Goal: Information Seeking & Learning: Learn about a topic

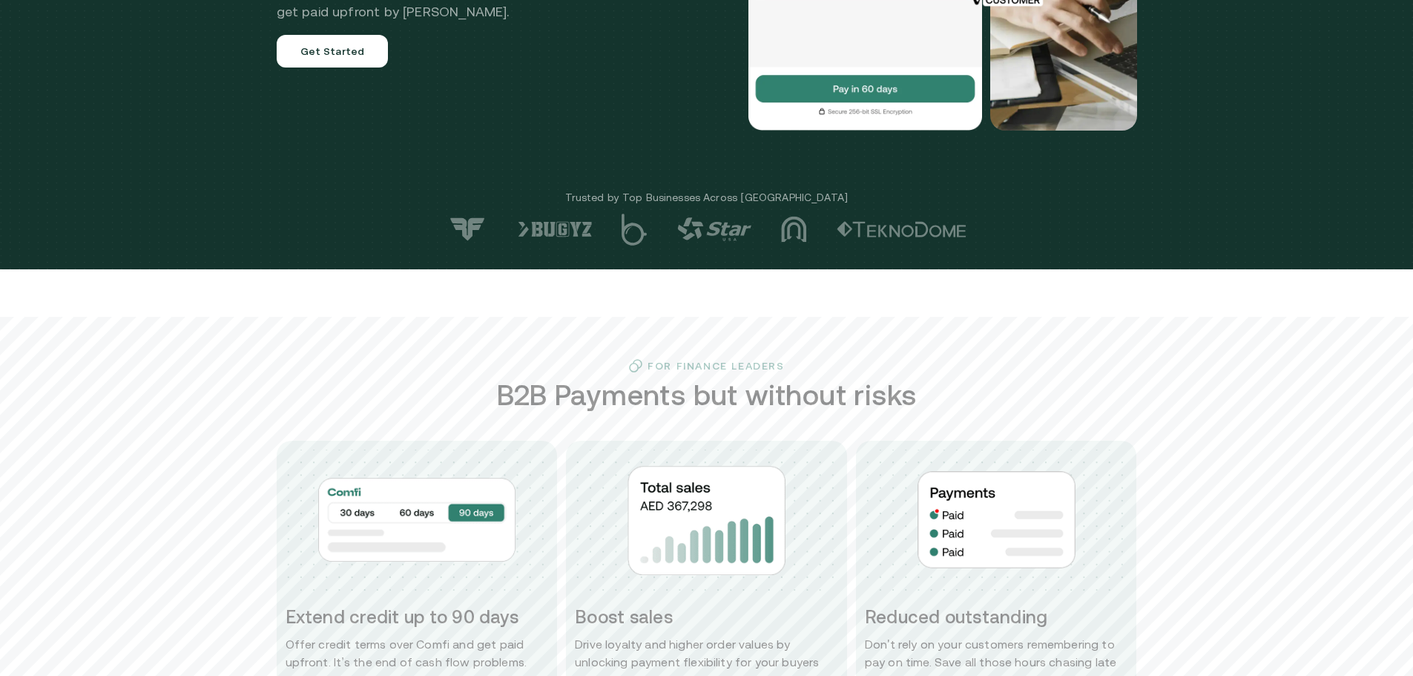
scroll to position [371, 0]
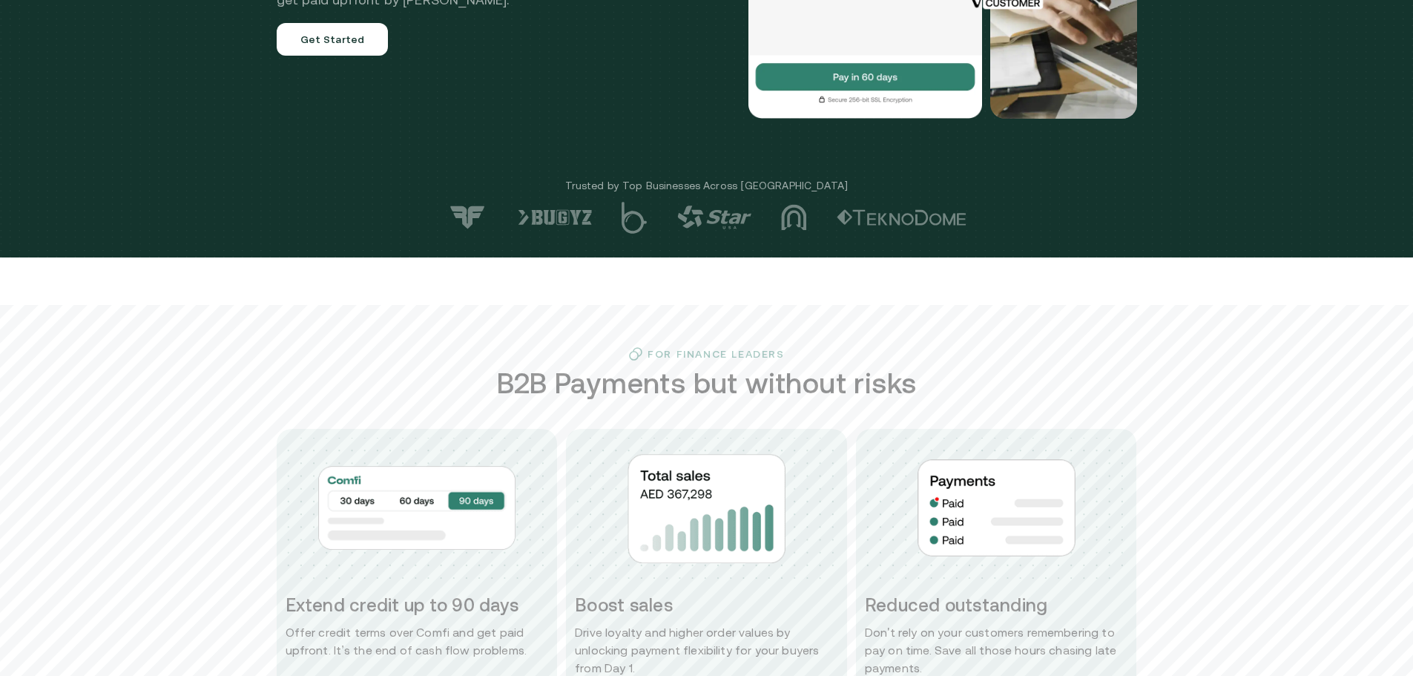
click at [333, 51] on link "Get Started" at bounding box center [333, 39] width 112 height 33
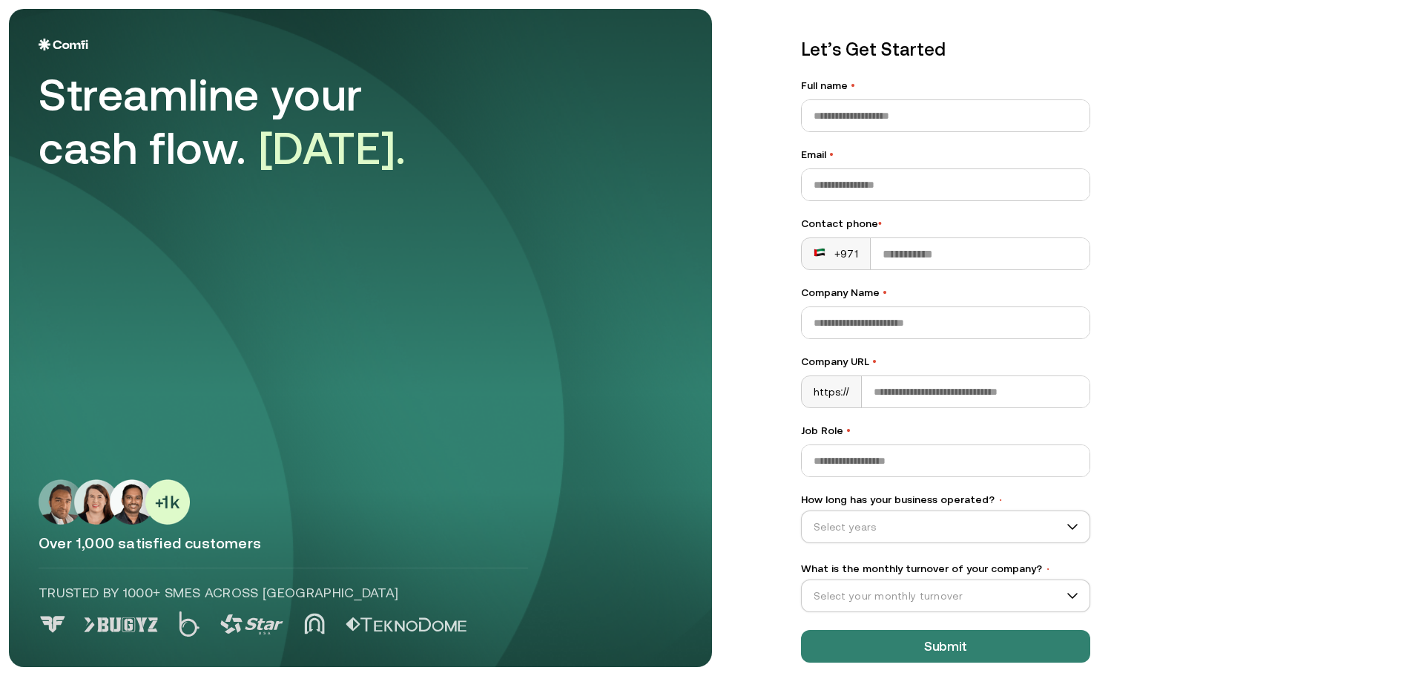
scroll to position [42, 0]
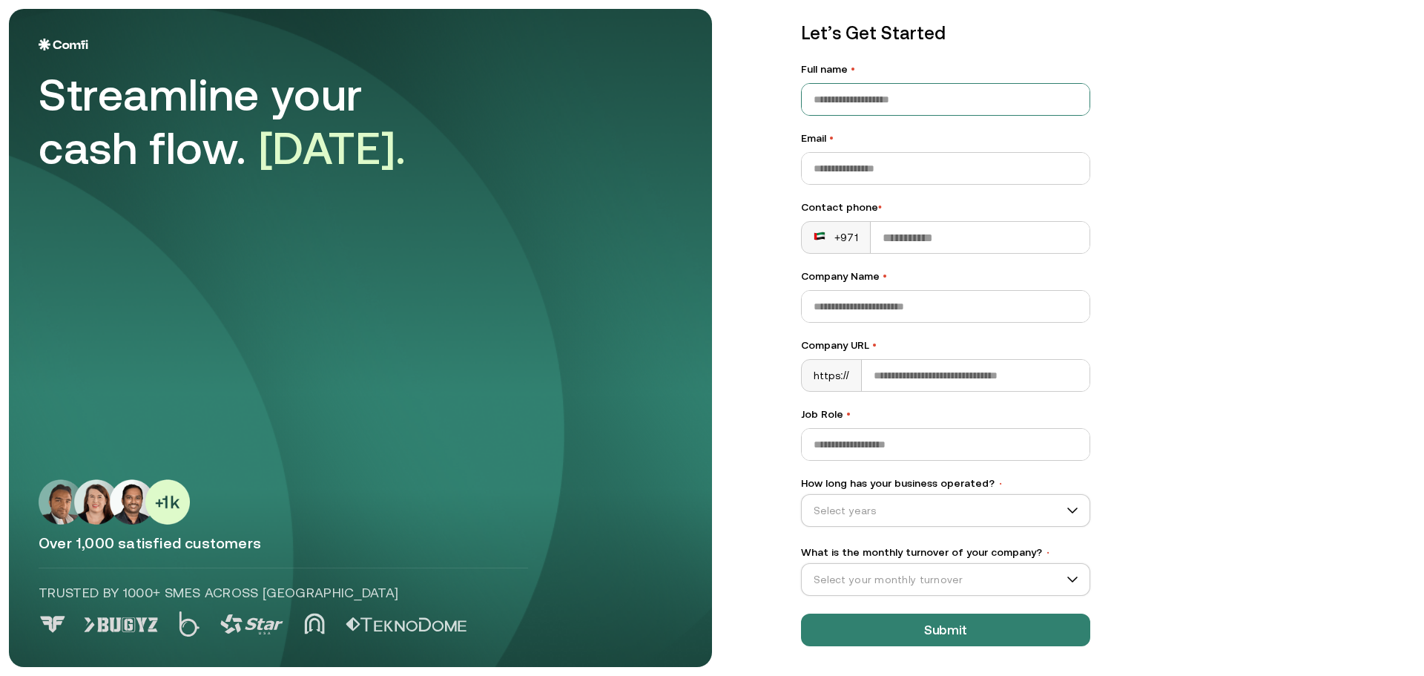
click at [851, 102] on input "Full name •" at bounding box center [946, 99] width 288 height 31
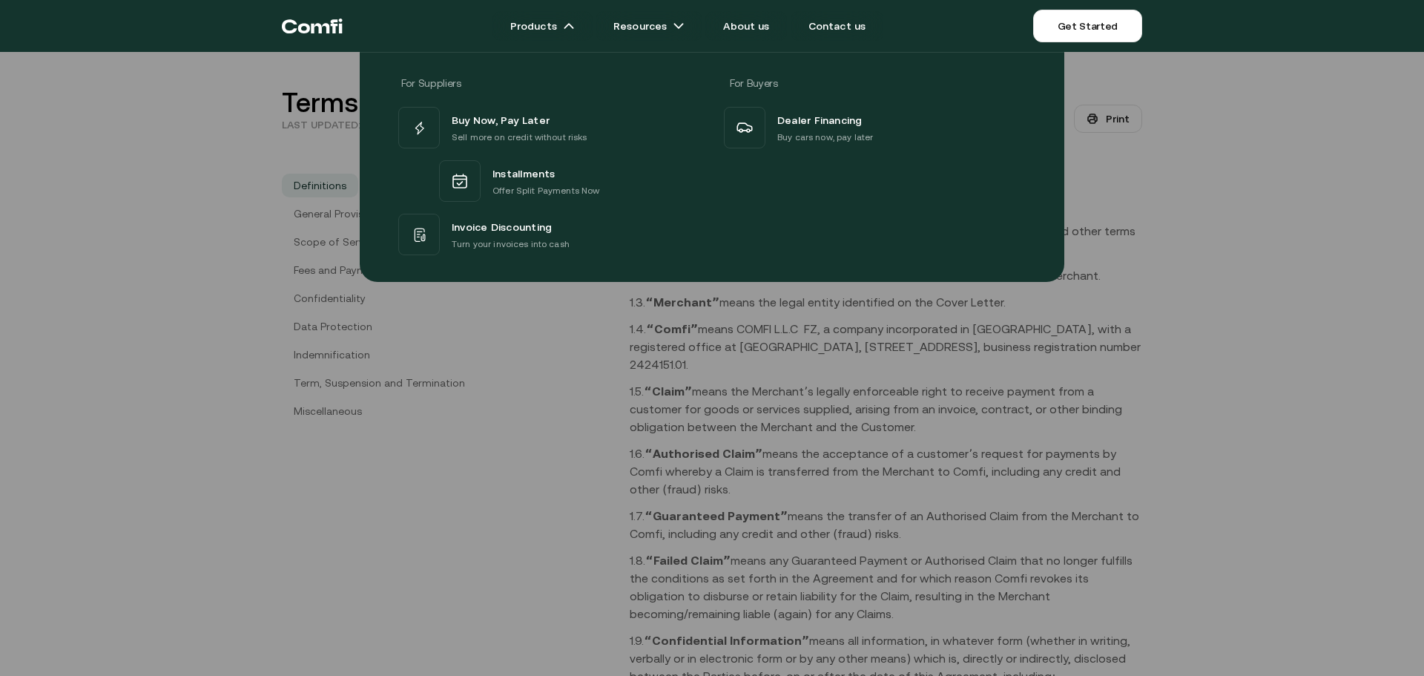
click at [1196, 335] on div at bounding box center [712, 390] width 1424 height 676
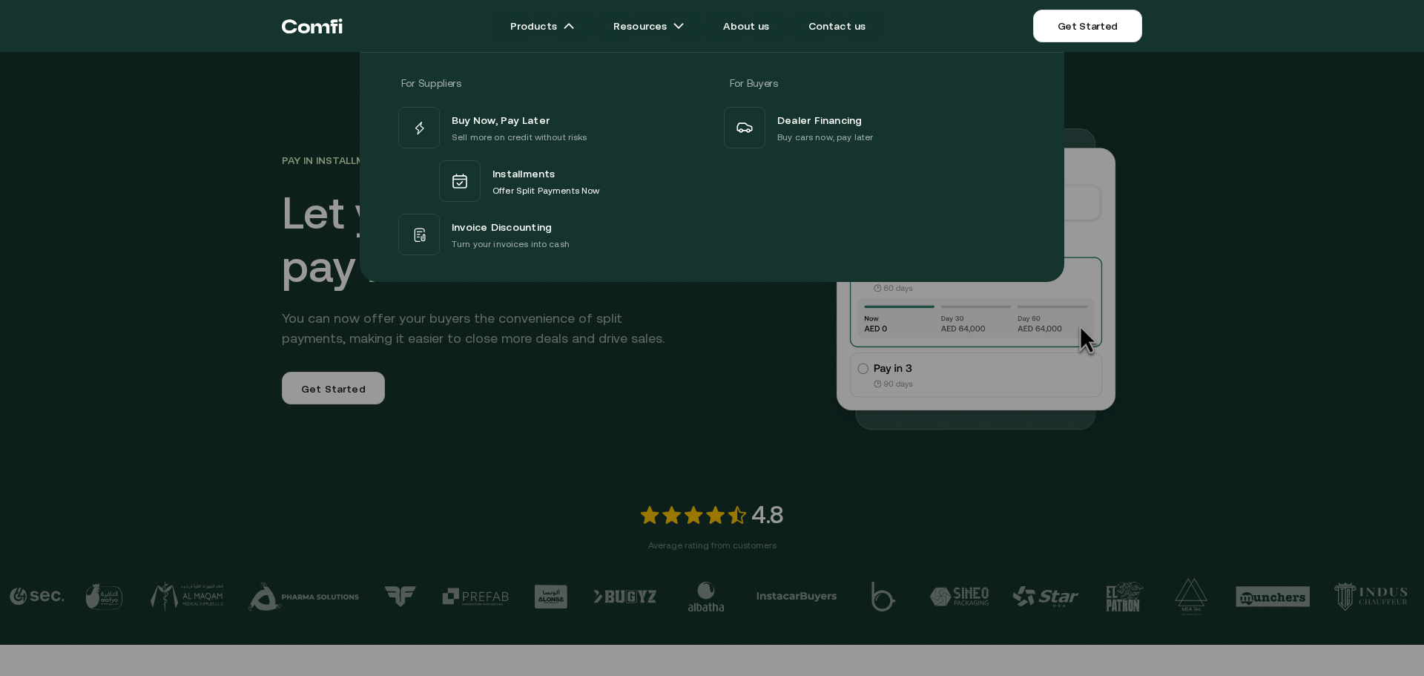
click at [283, 119] on div "For Suppliers For Buyers Buy Now, Pay Later Sell more on credit without risks I…" at bounding box center [712, 161] width 1424 height 241
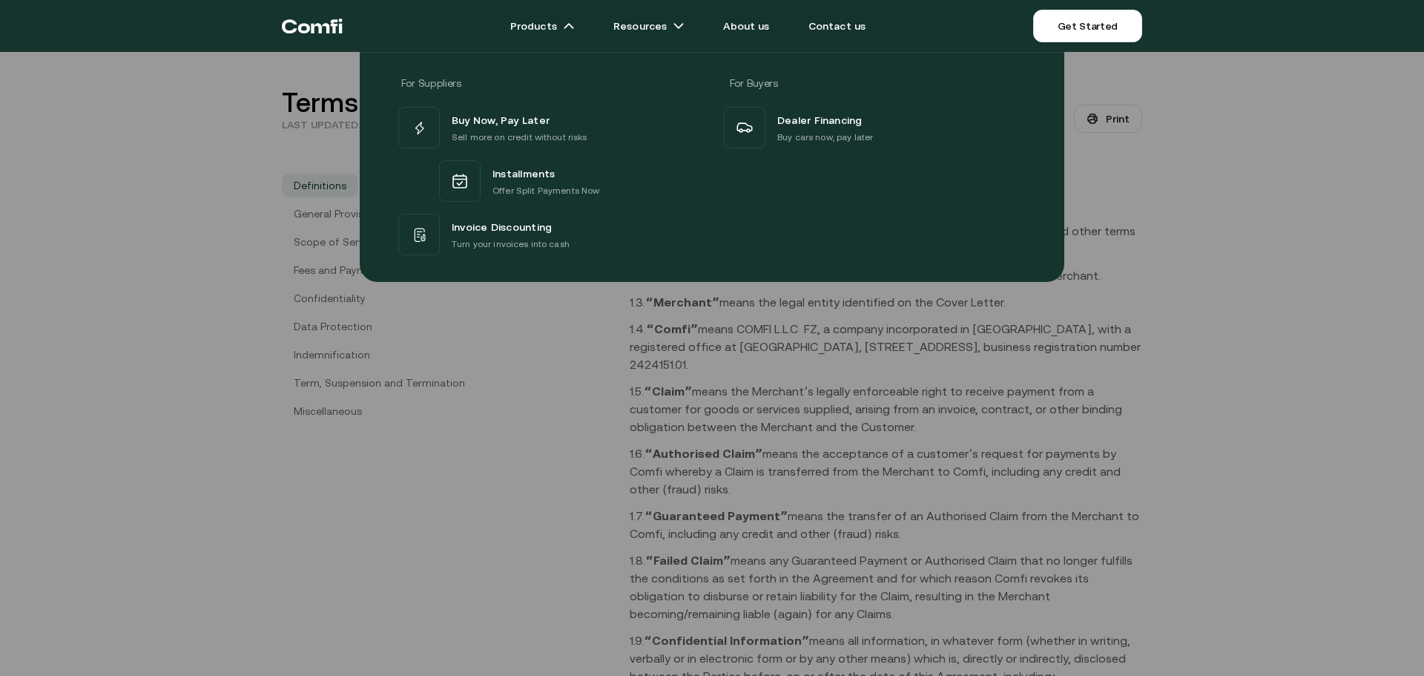
click at [487, 531] on div at bounding box center [712, 390] width 1424 height 676
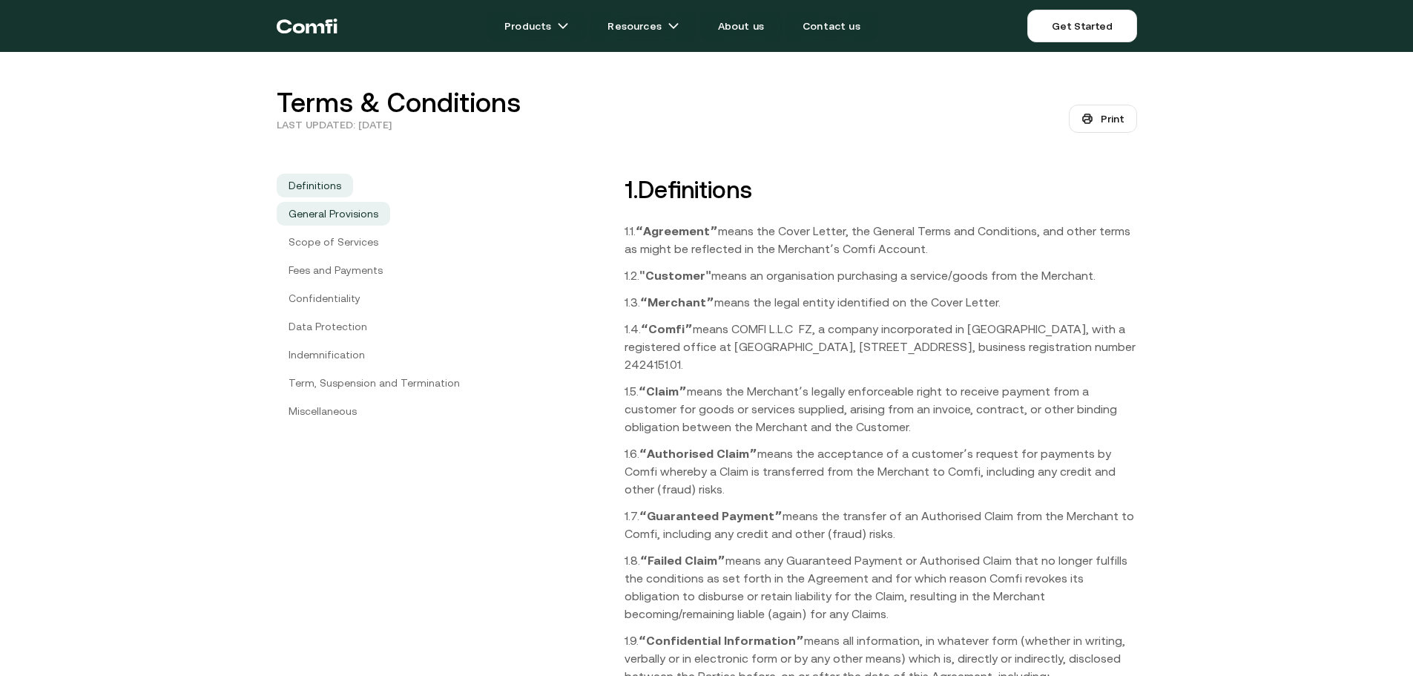
click at [344, 217] on link "General Provisions" at bounding box center [333, 214] width 113 height 24
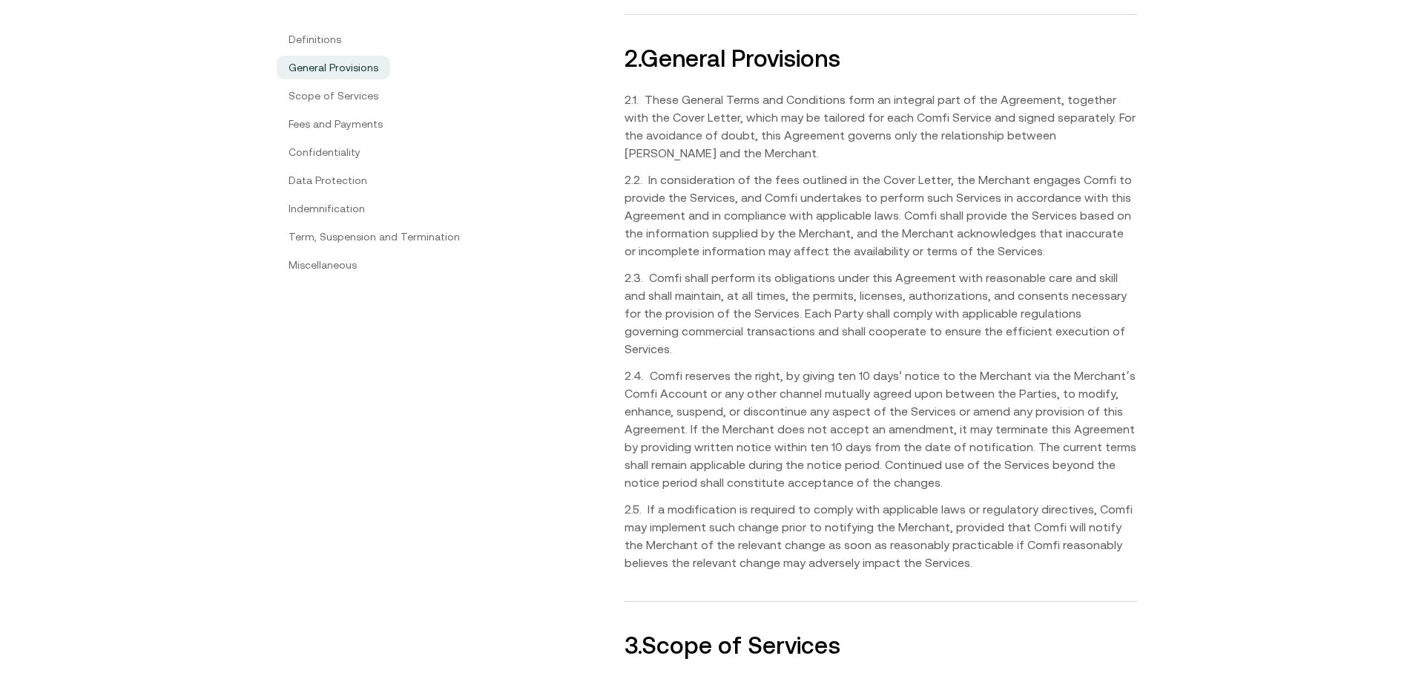
scroll to position [1645, 0]
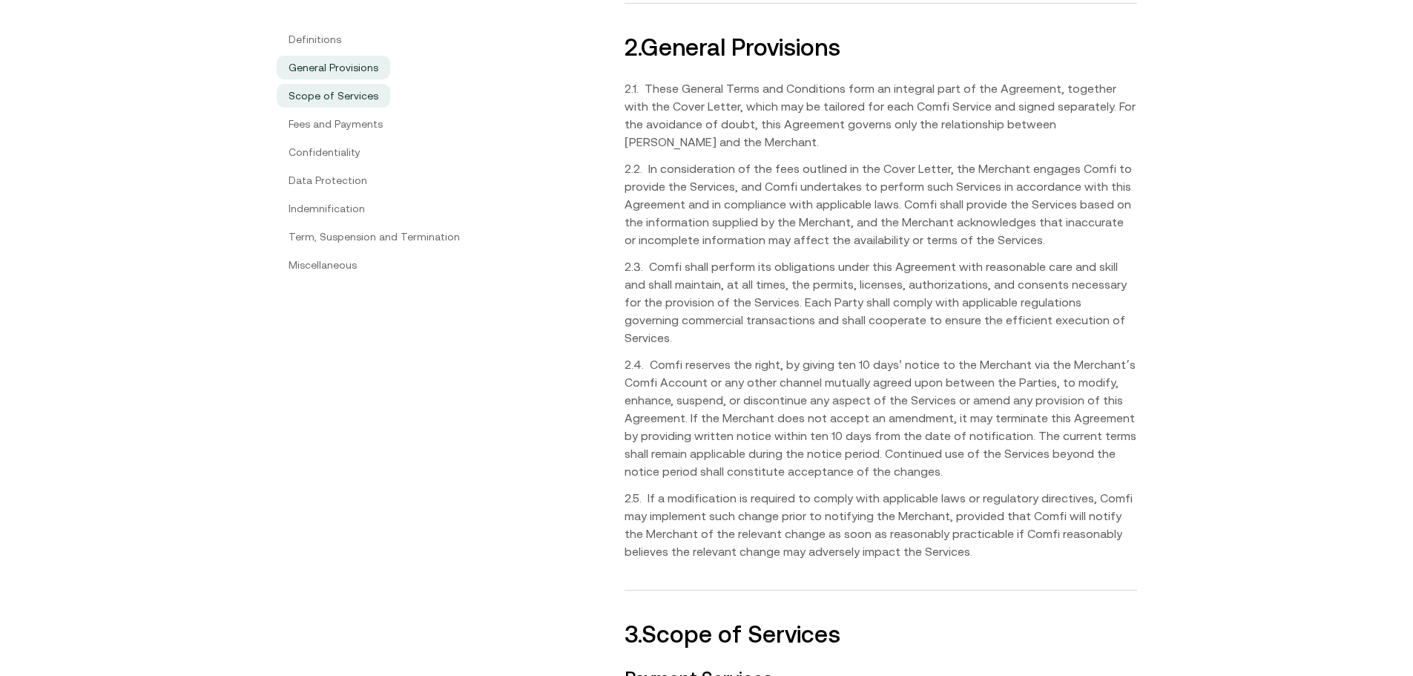
click at [336, 97] on link "Scope of Services" at bounding box center [333, 96] width 113 height 24
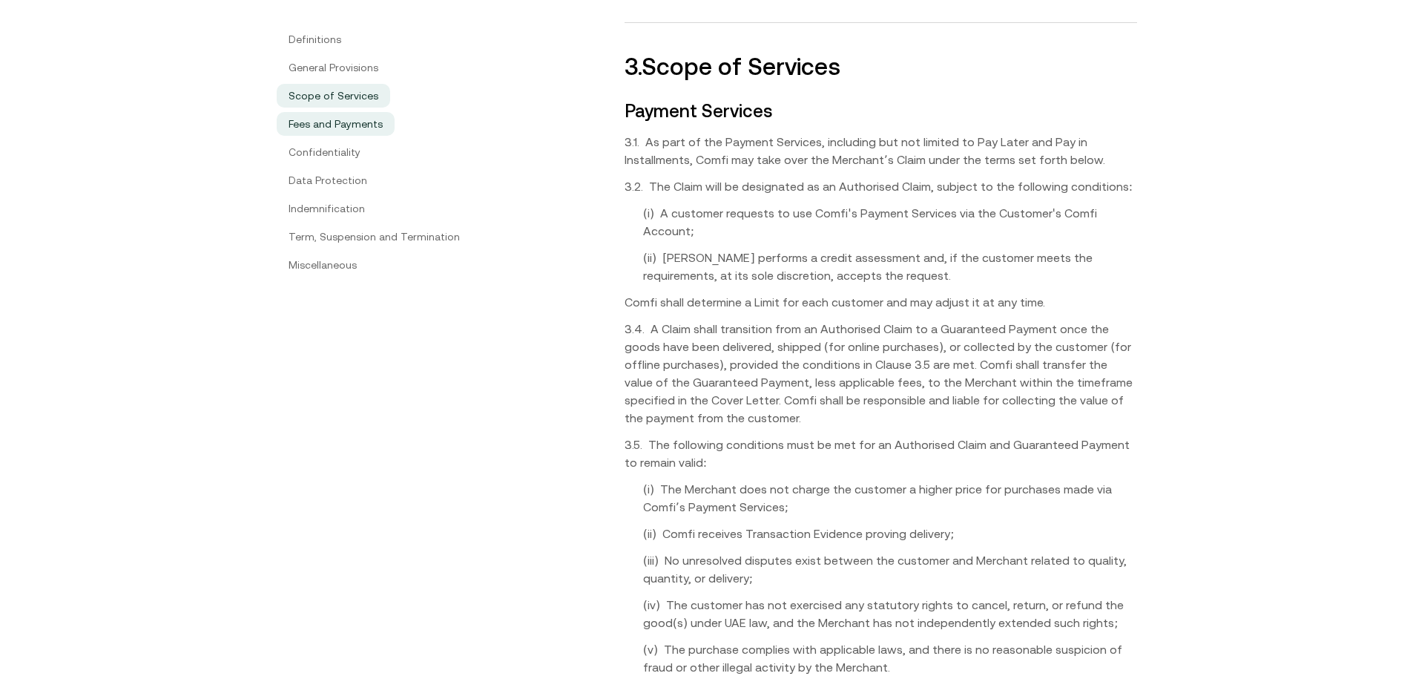
scroll to position [2214, 0]
click at [352, 118] on link "Fees and Payments" at bounding box center [336, 124] width 118 height 24
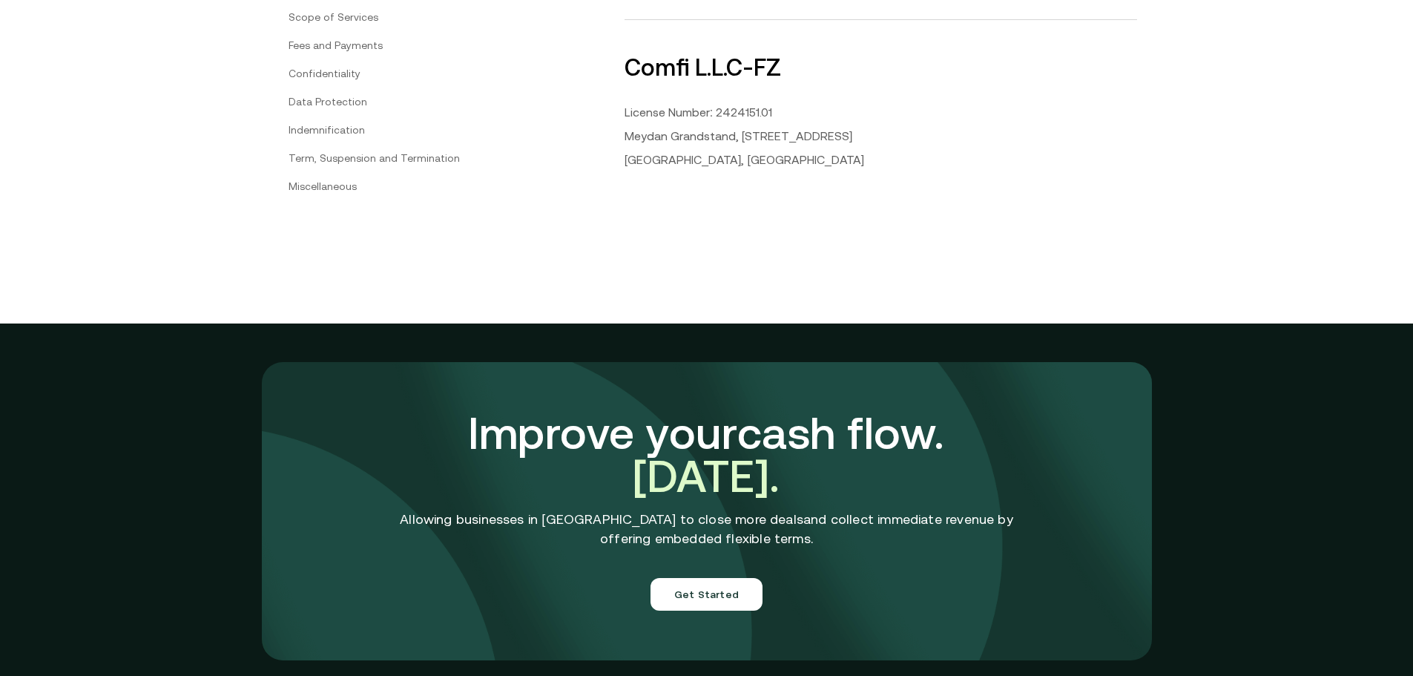
scroll to position [7917, 0]
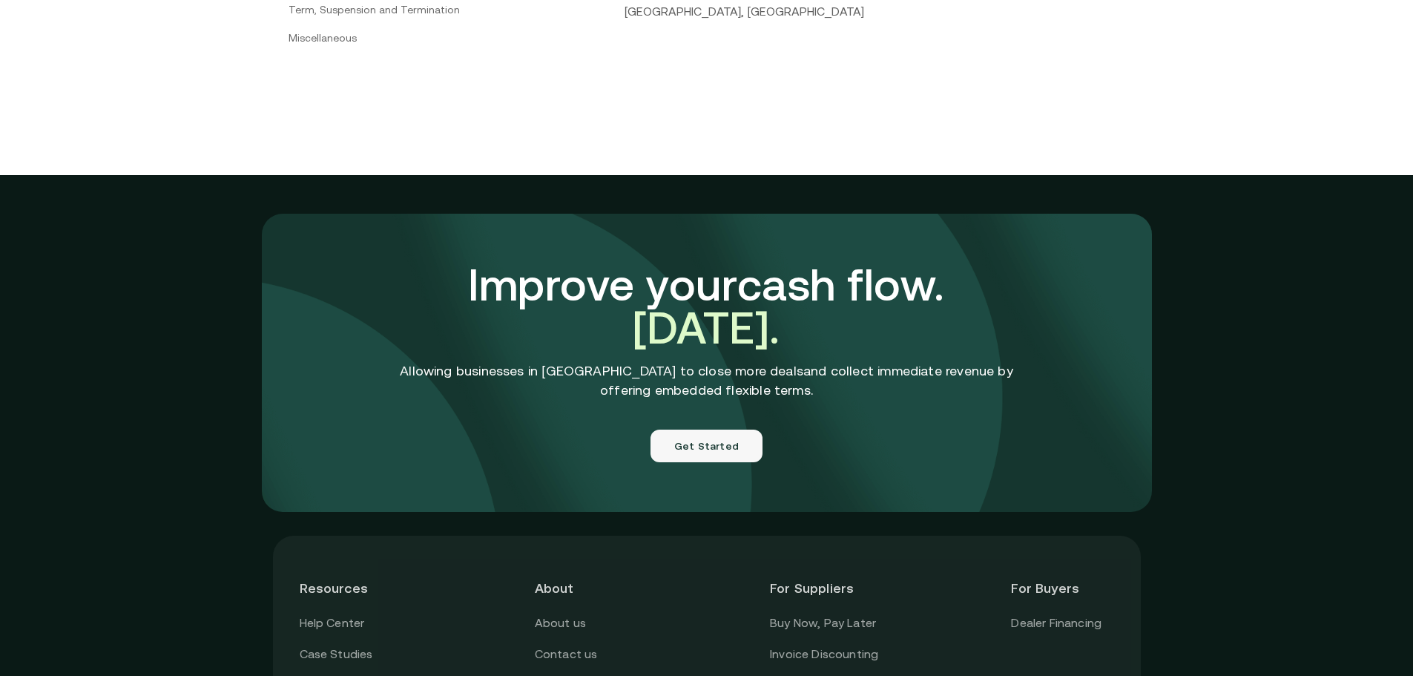
click at [735, 429] on button "Get Started" at bounding box center [706, 445] width 112 height 33
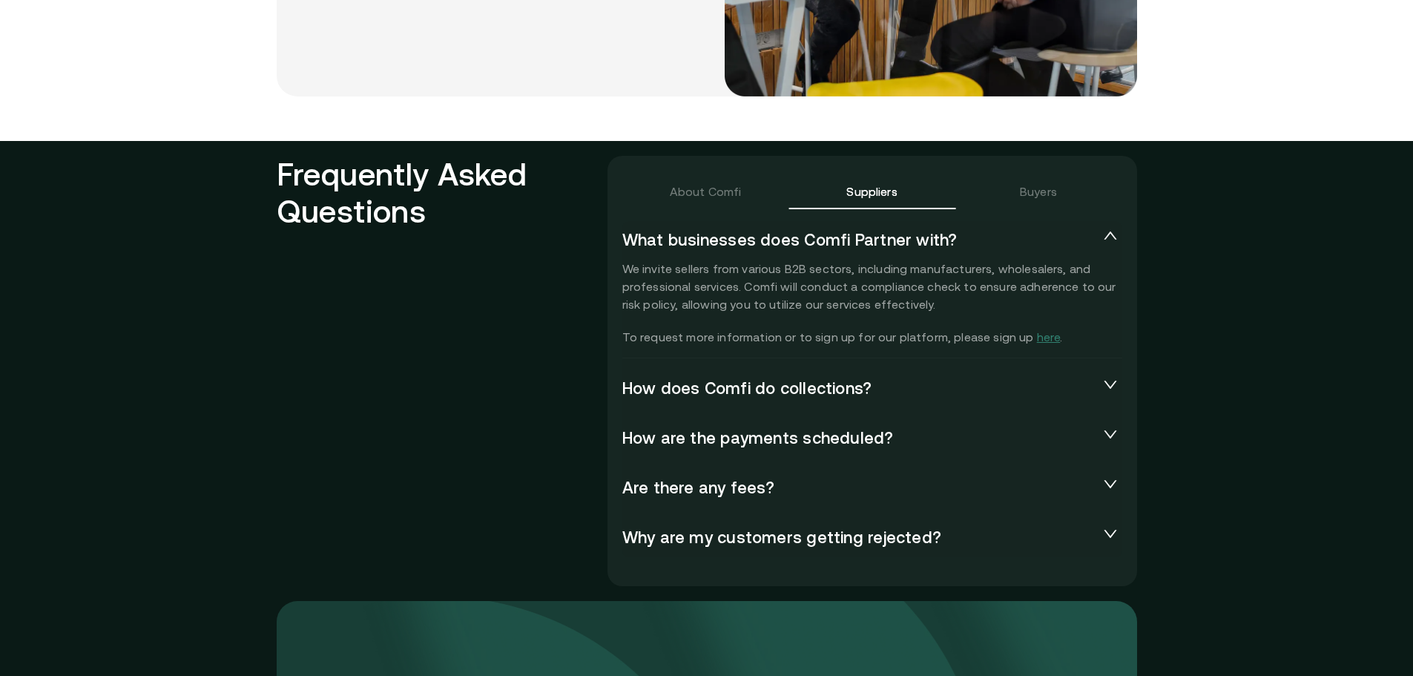
scroll to position [3114, 0]
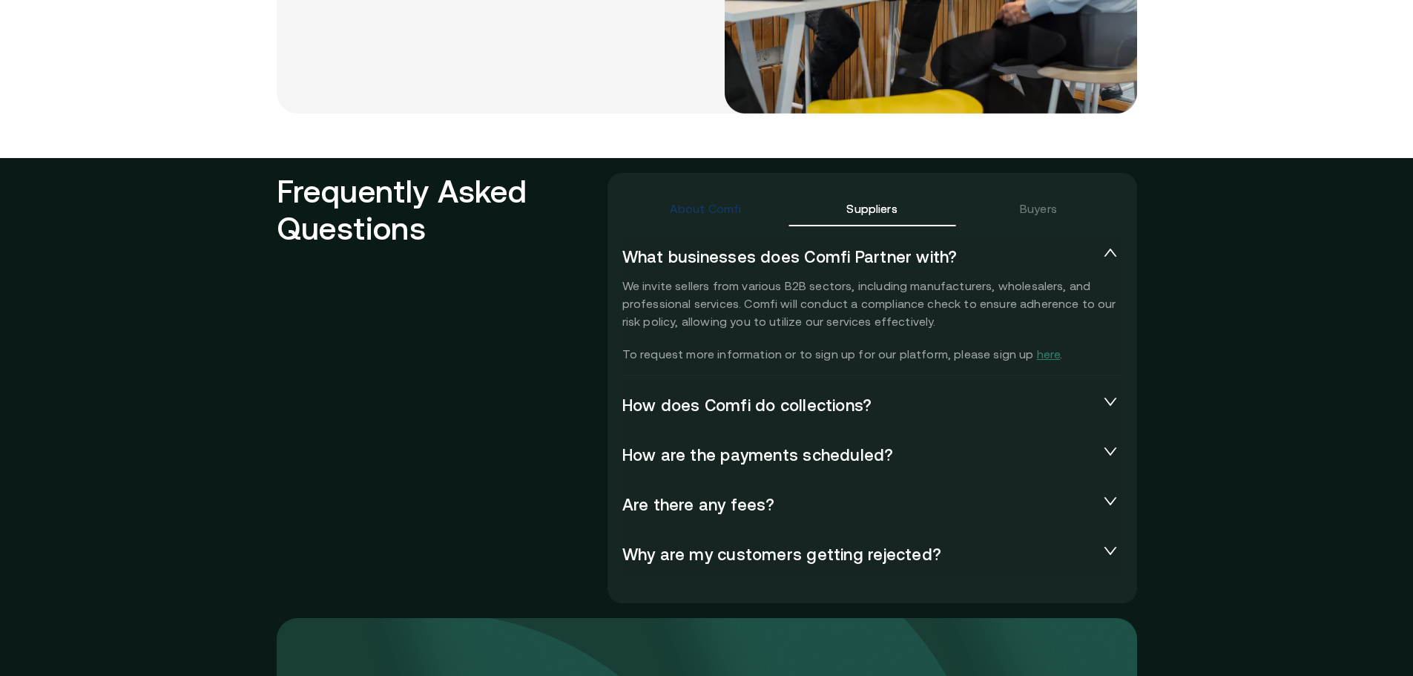
click at [718, 202] on div "About Comfi" at bounding box center [706, 208] width 72 height 18
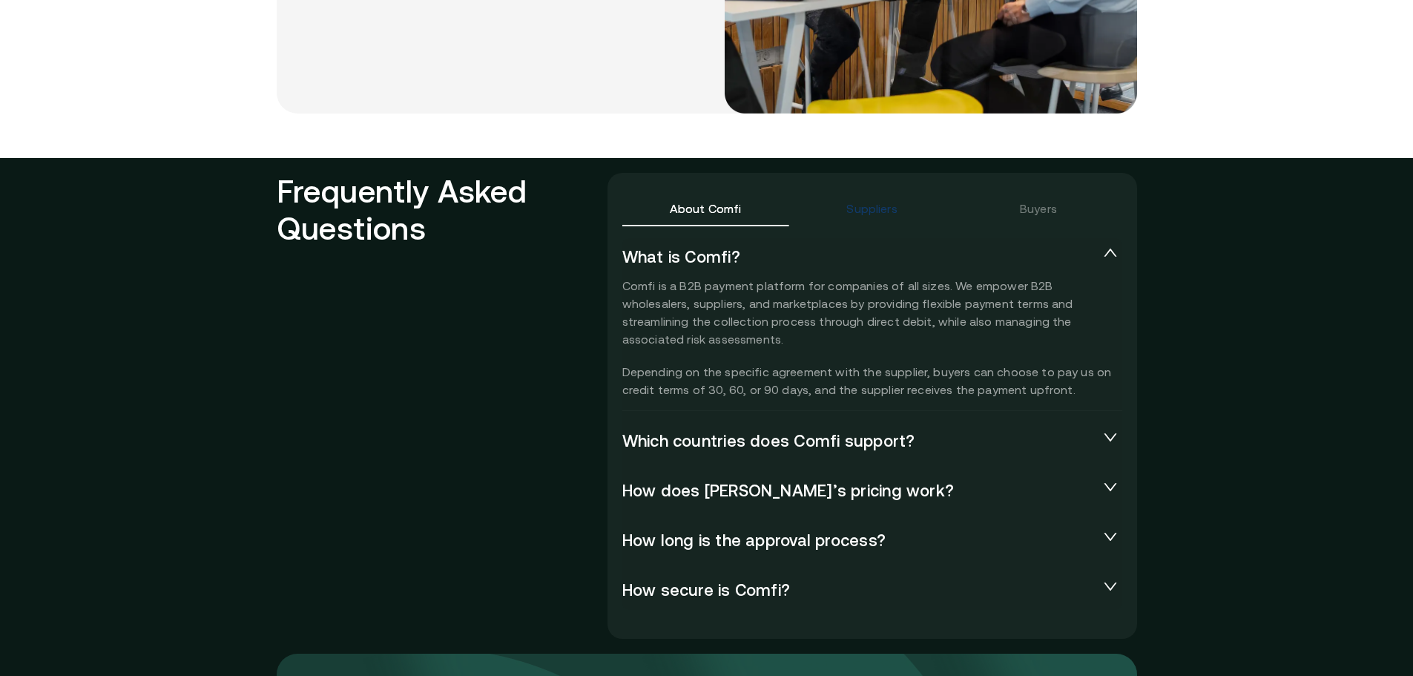
click at [868, 211] on div "Suppliers" at bounding box center [871, 208] width 50 height 18
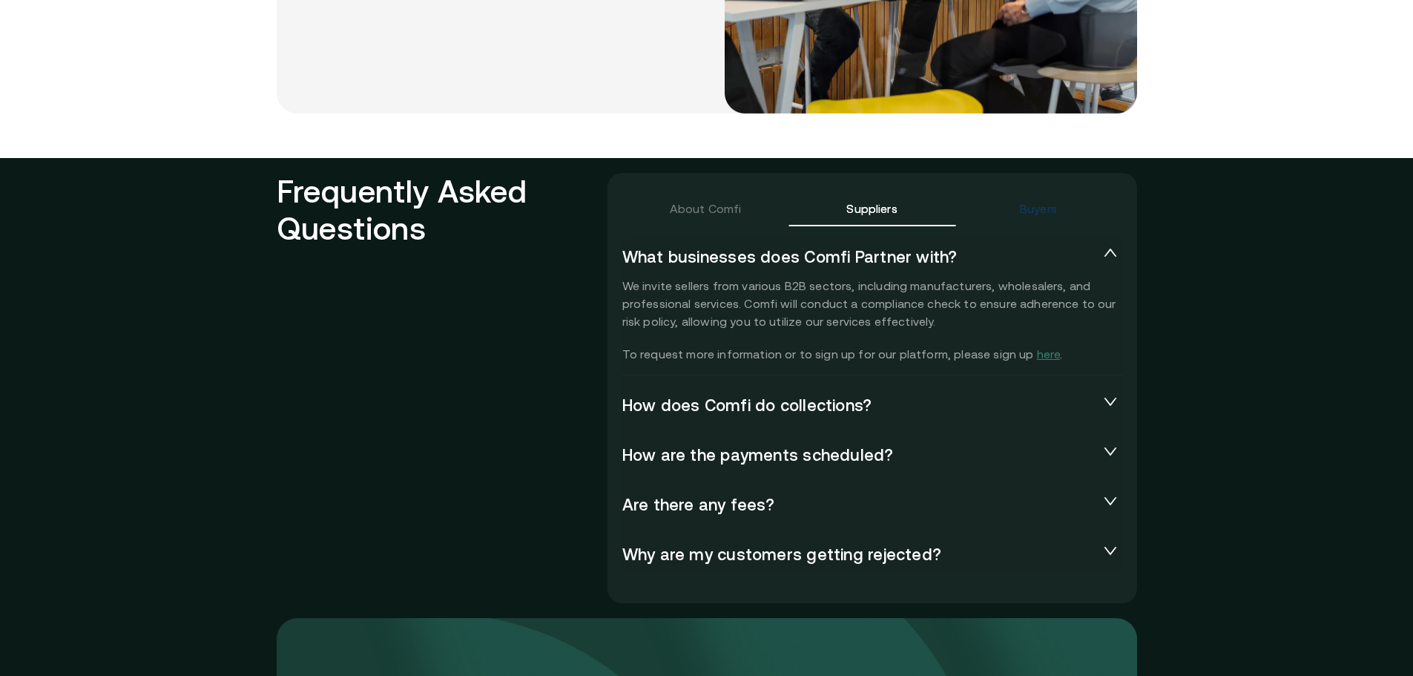
click at [1046, 211] on div "Buyers" at bounding box center [1038, 208] width 37 height 18
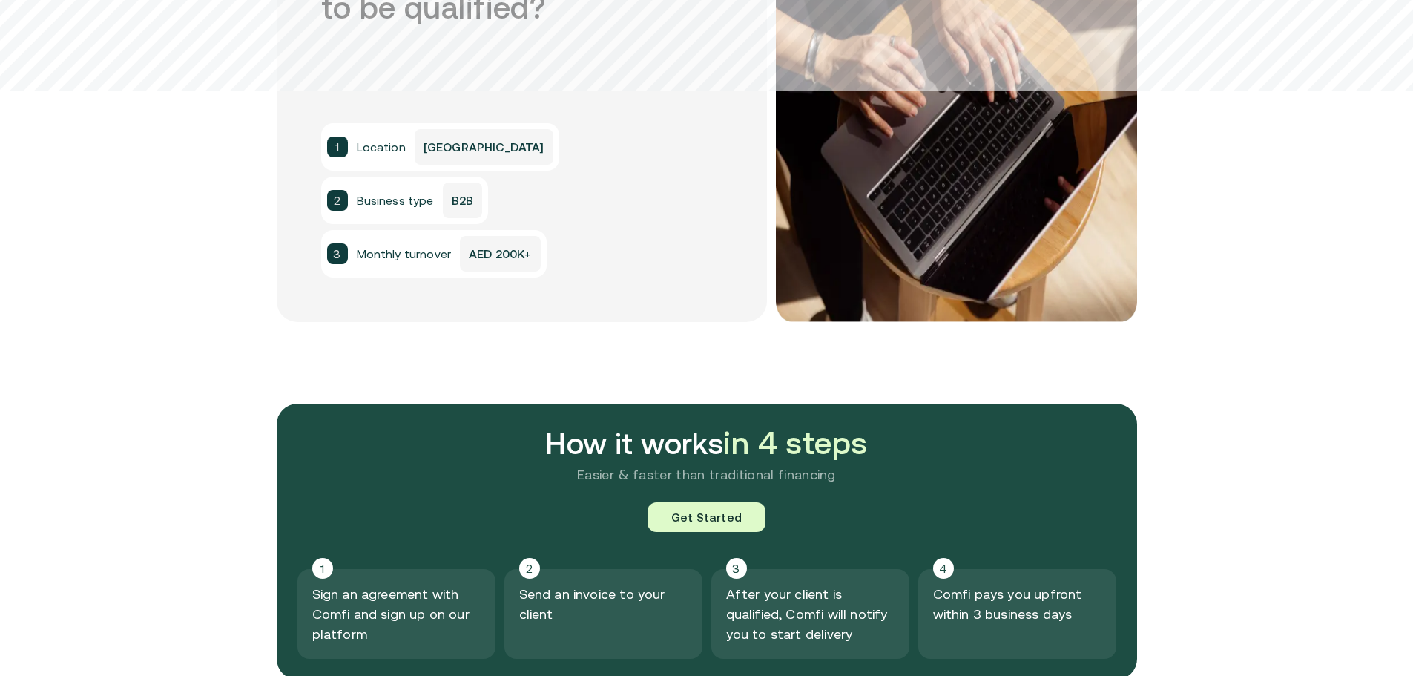
scroll to position [1483, 0]
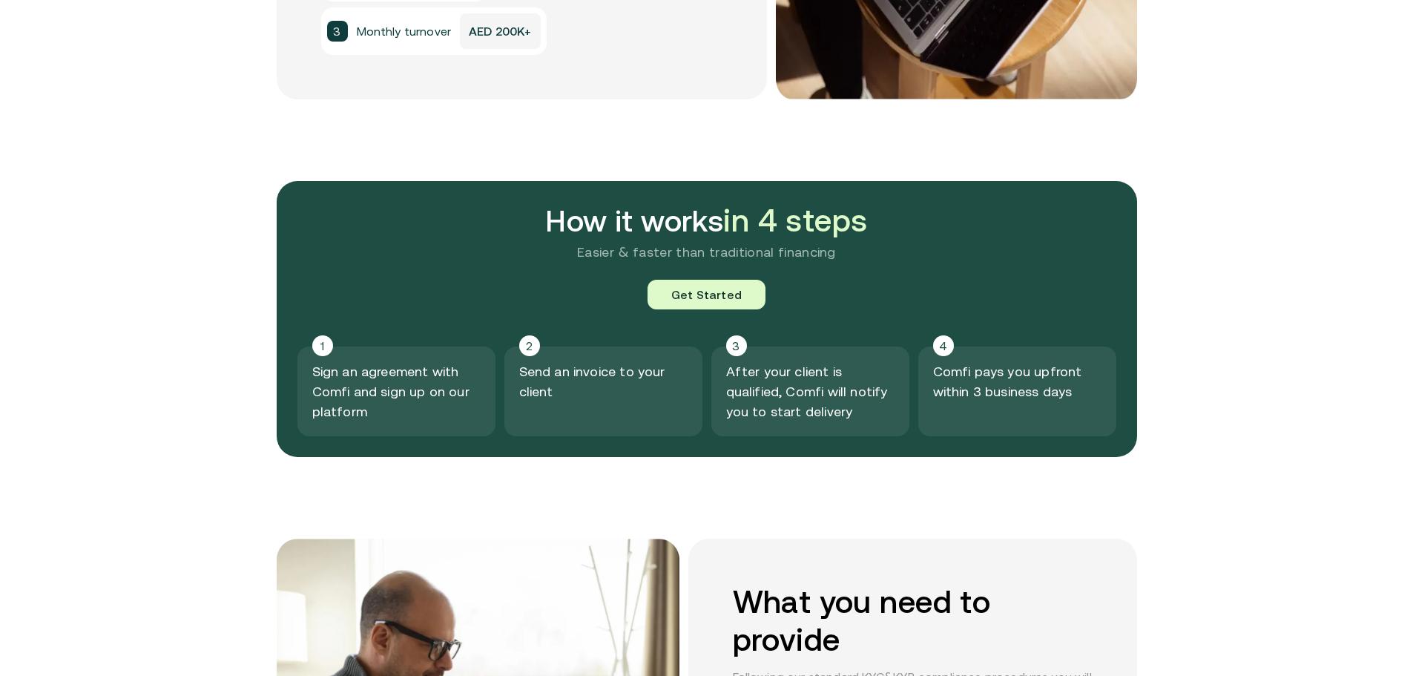
click at [447, 375] on p "Sign an agreement with Comfi and sign up on our platform" at bounding box center [396, 391] width 168 height 60
click at [660, 389] on p "Send an invoice to your client" at bounding box center [603, 381] width 168 height 40
click at [802, 389] on p "After your client is qualified, Comfi will notify you to start delivery" at bounding box center [810, 391] width 168 height 60
click at [937, 389] on div "4 Comfi pays you upfront within 3 business days" at bounding box center [1017, 391] width 198 height 90
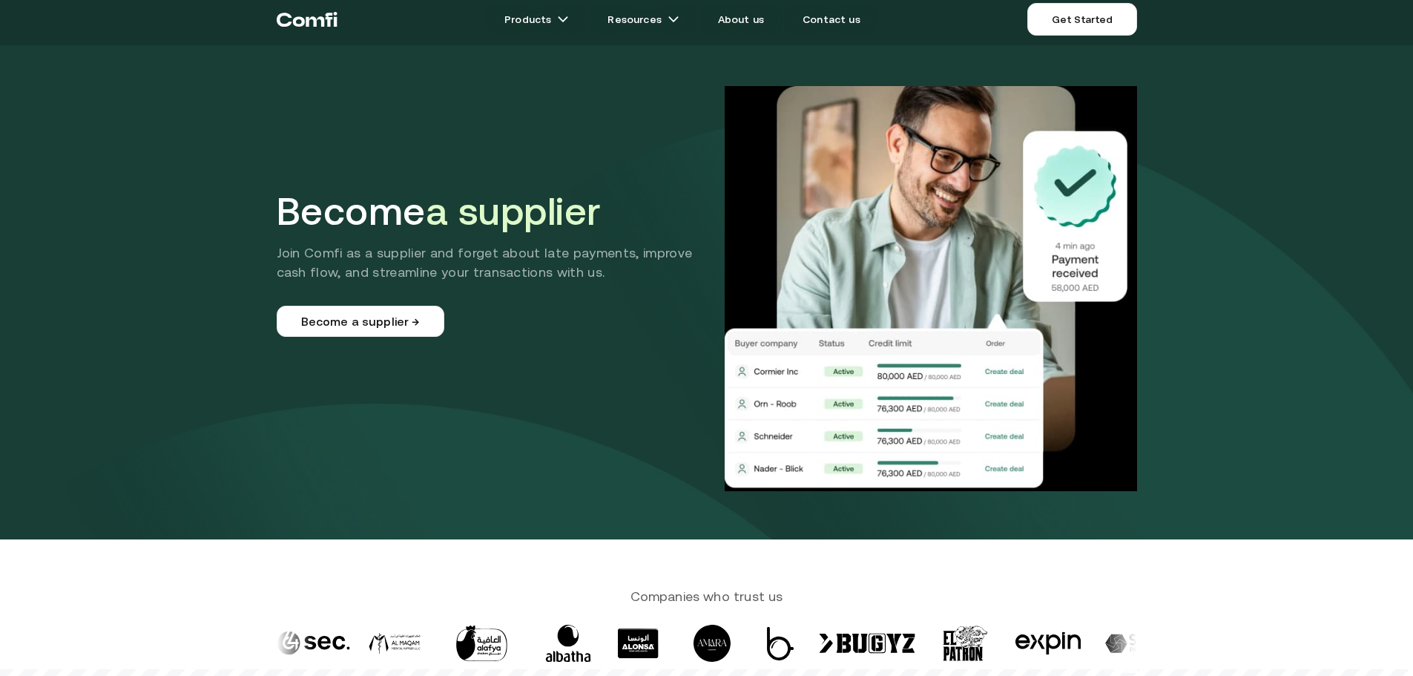
scroll to position [0, 0]
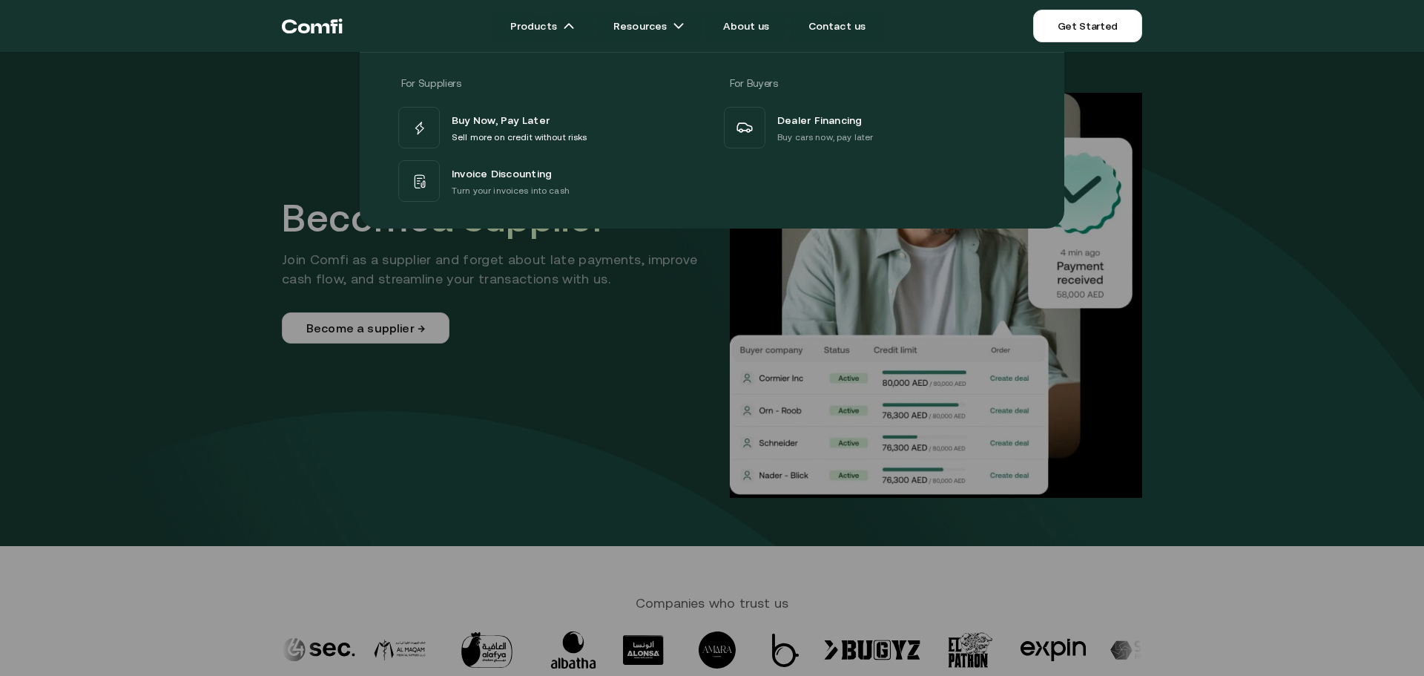
click at [649, 511] on div at bounding box center [712, 390] width 1424 height 676
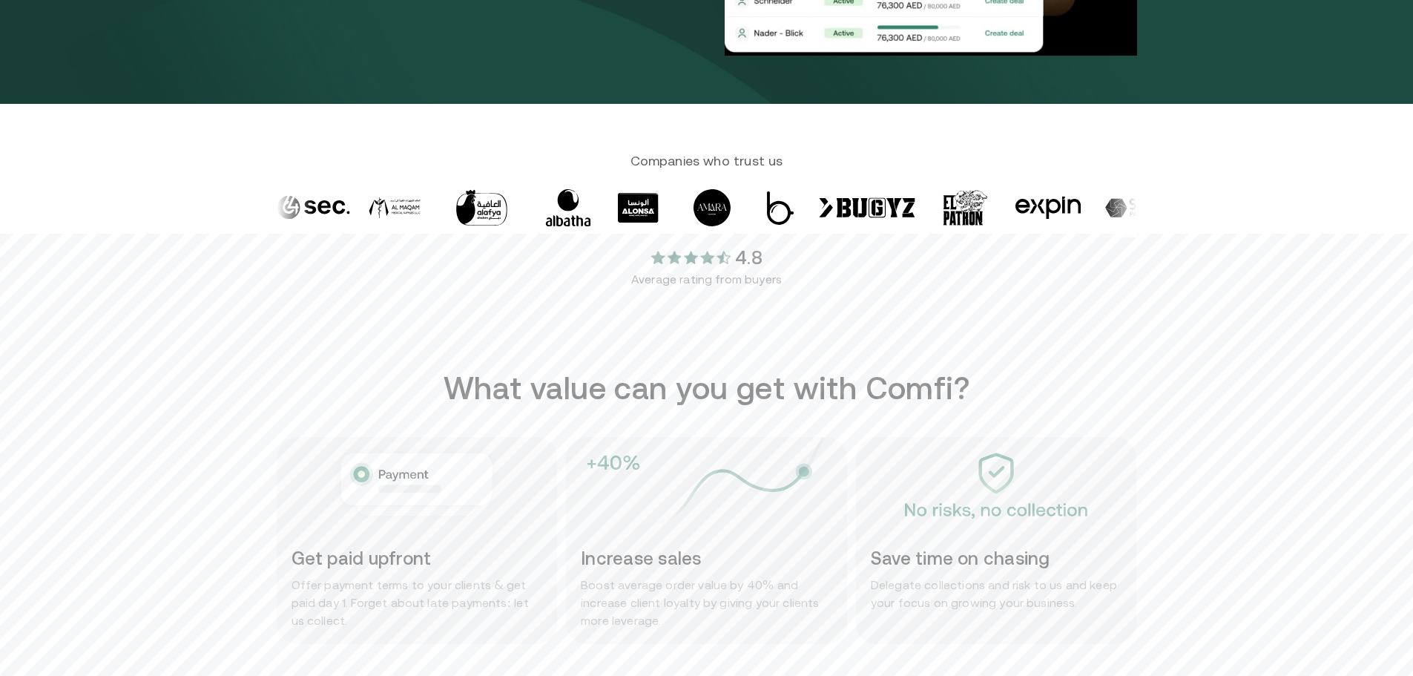
scroll to position [445, 0]
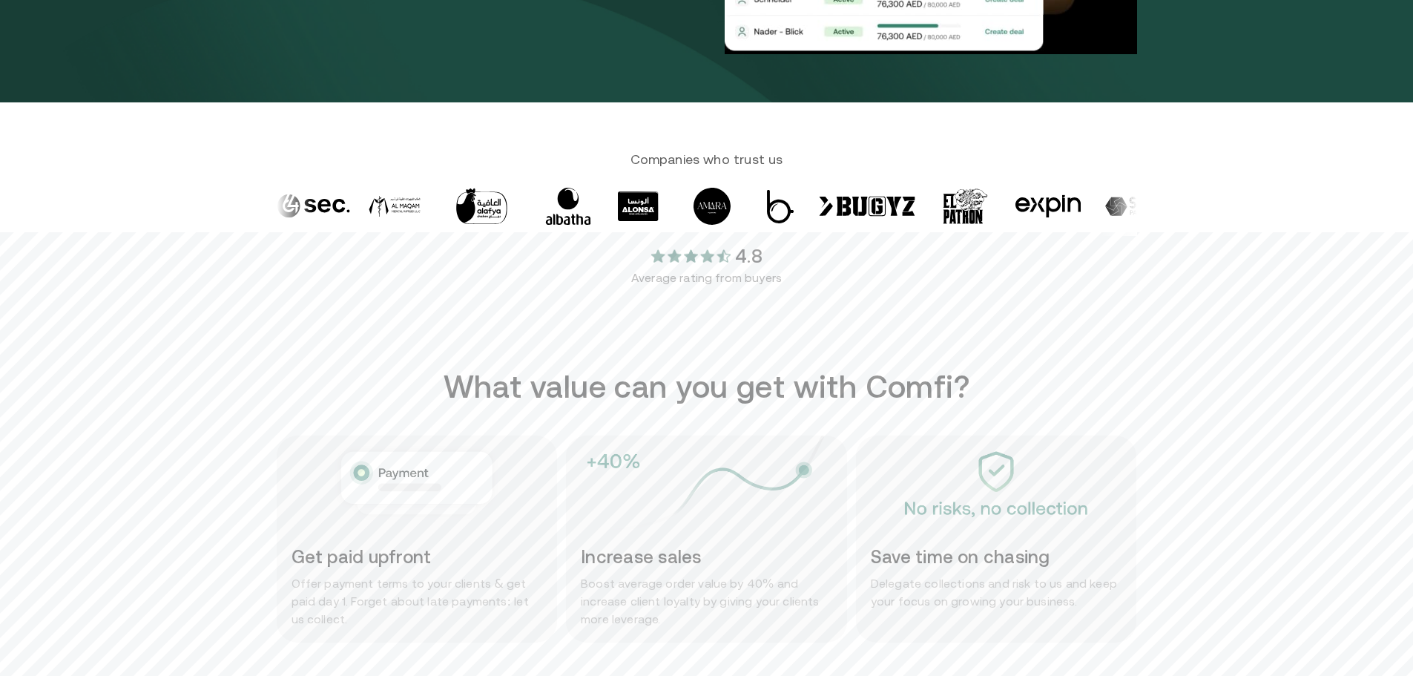
scroll to position [445, 0]
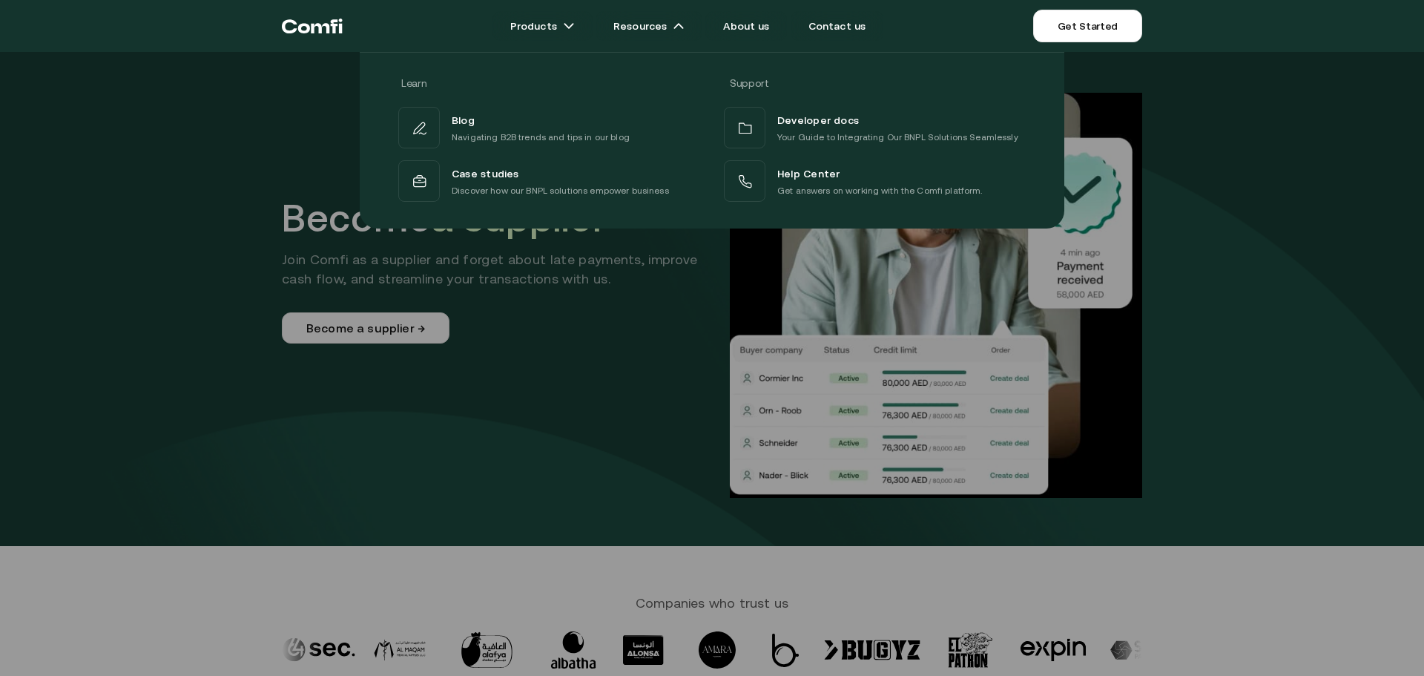
click at [556, 449] on div at bounding box center [712, 390] width 1424 height 676
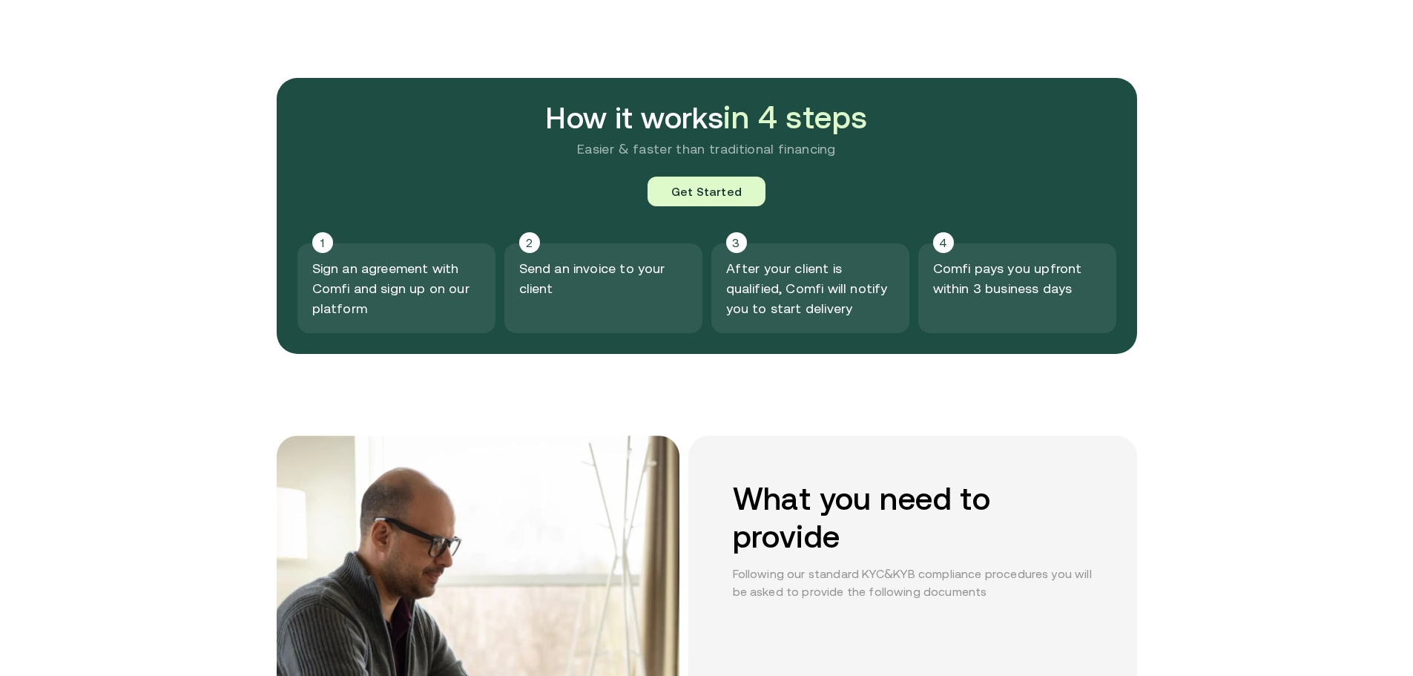
scroll to position [1705, 0]
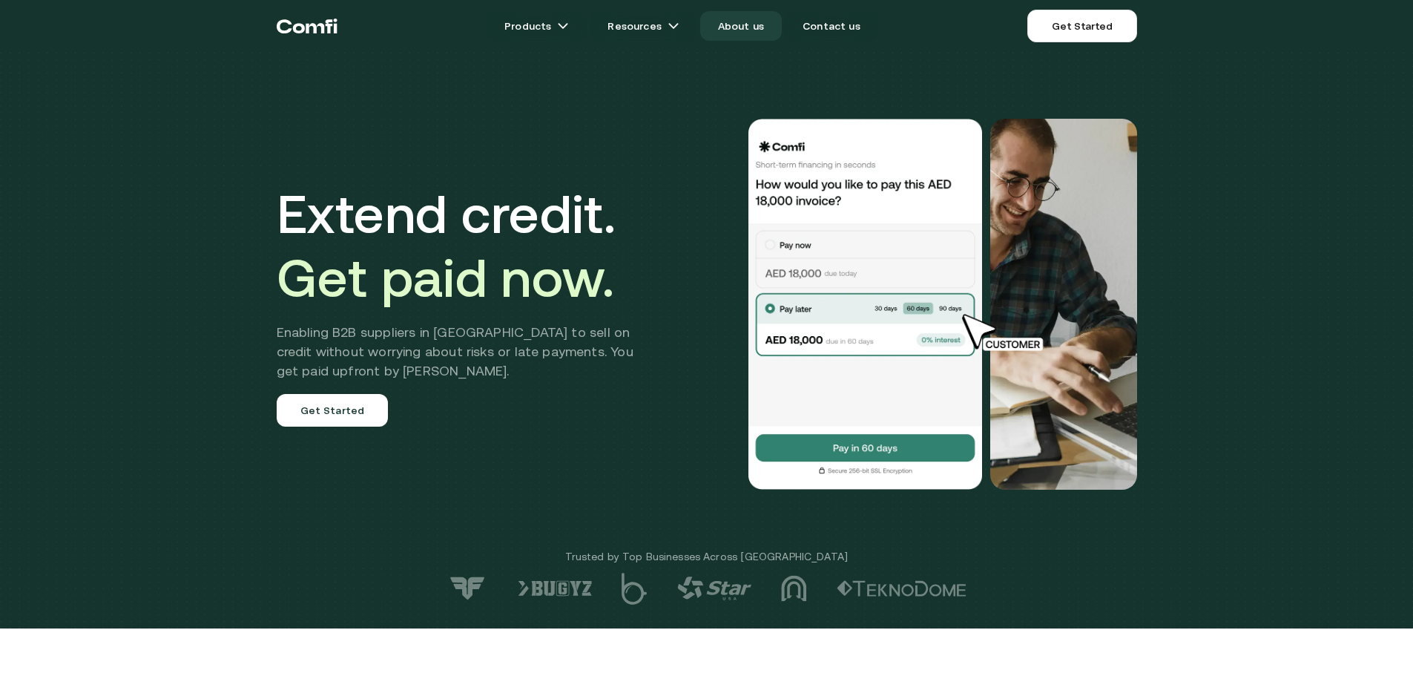
click at [752, 31] on link "About us" at bounding box center [741, 26] width 82 height 30
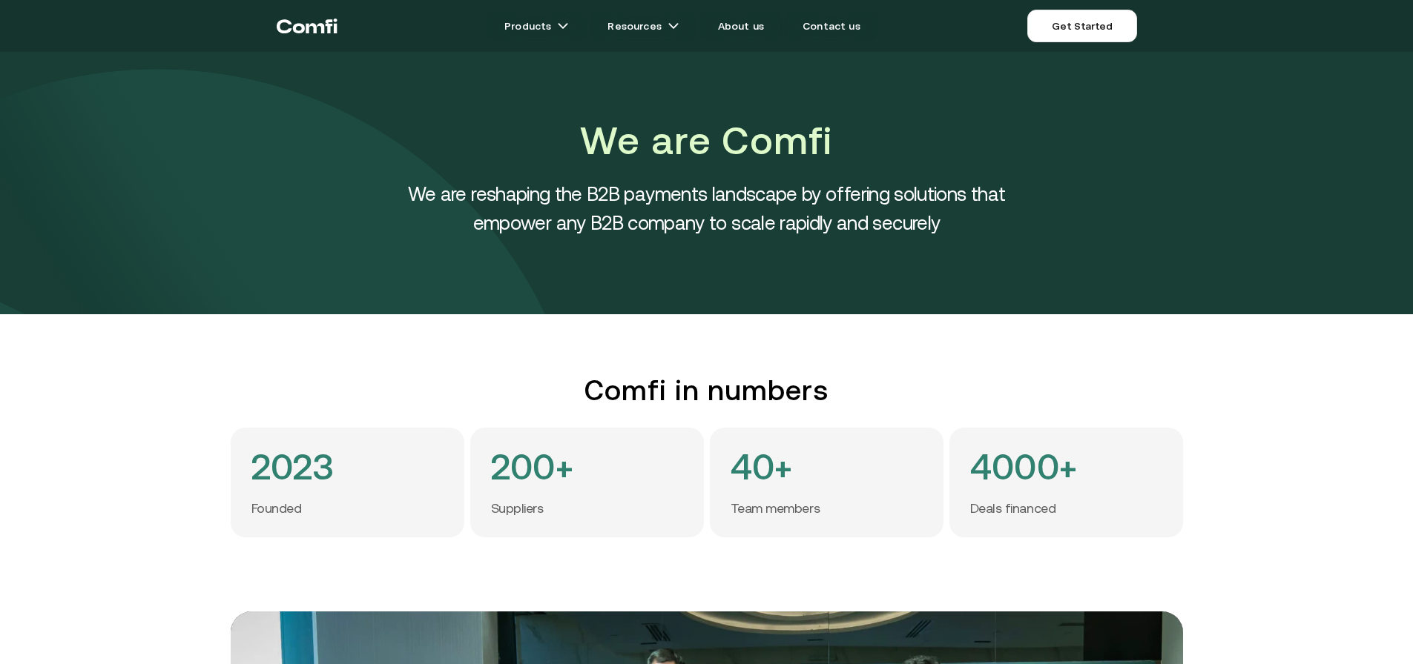
click at [414, 482] on div "2023 Founded" at bounding box center [348, 483] width 234 height 110
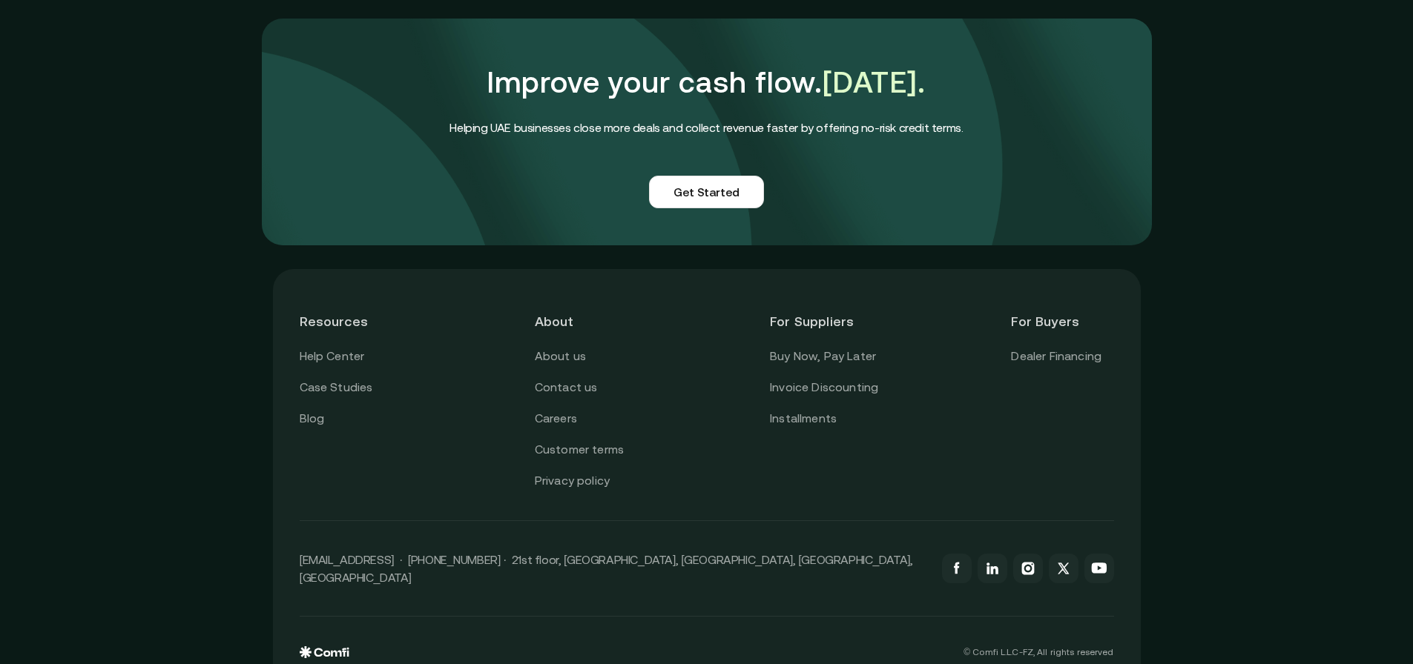
scroll to position [3619, 0]
